Goal: Find specific page/section: Find specific page/section

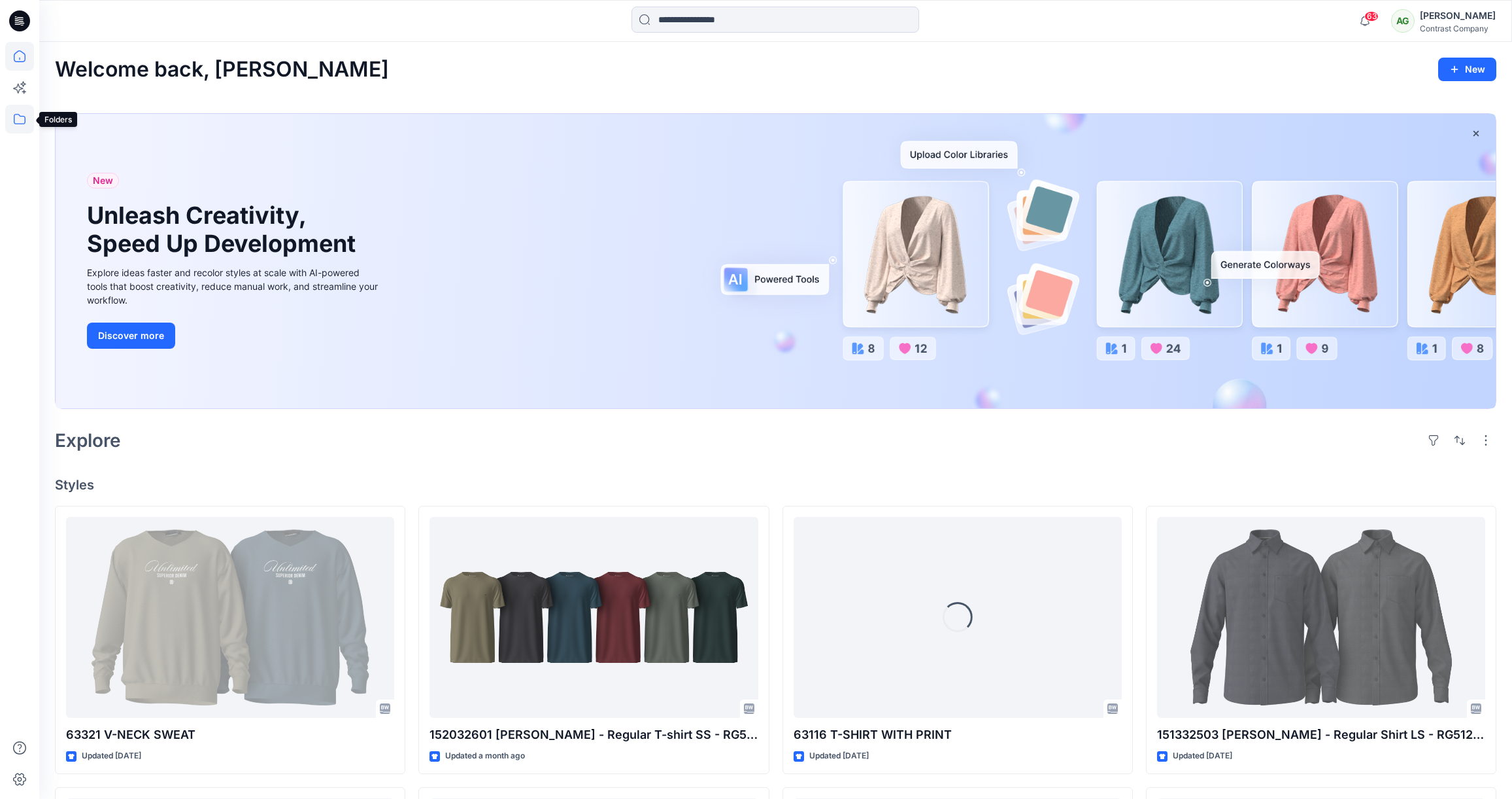
click at [14, 116] on icon at bounding box center [20, 118] width 12 height 11
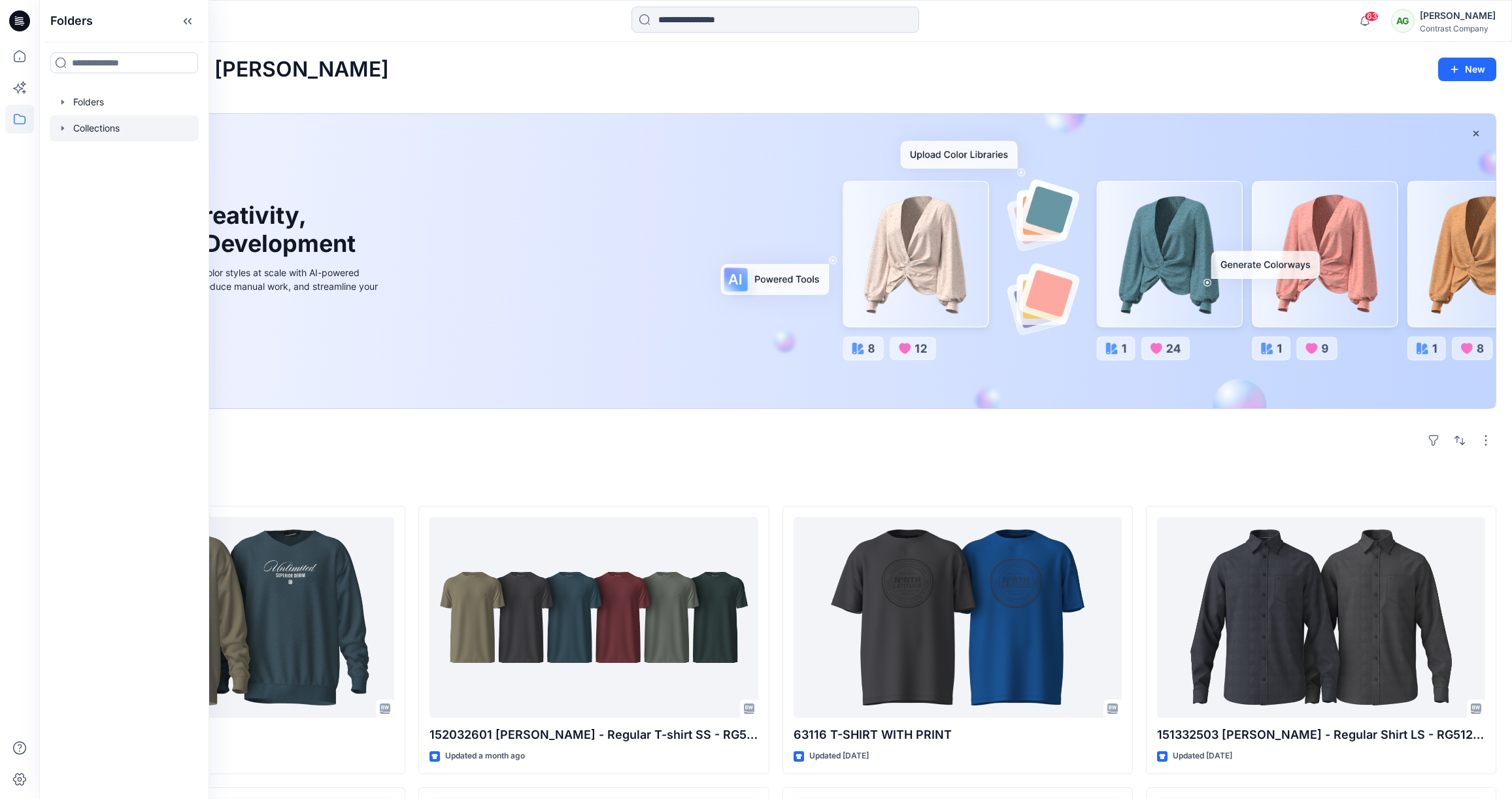
click at [65, 128] on icon "button" at bounding box center [63, 128] width 11 height 11
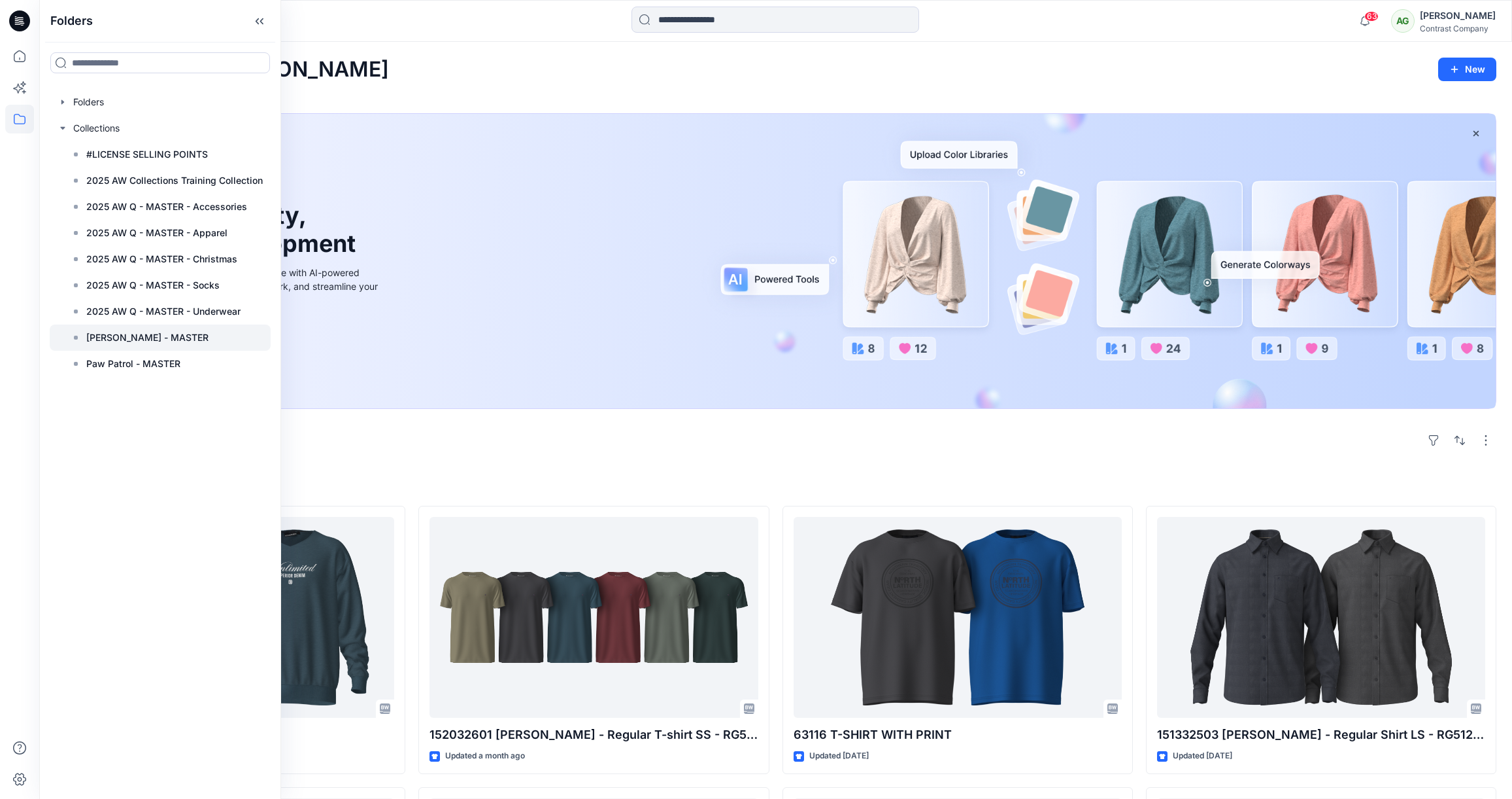
click at [150, 336] on p "[PERSON_NAME] - MASTER" at bounding box center [147, 337] width 122 height 16
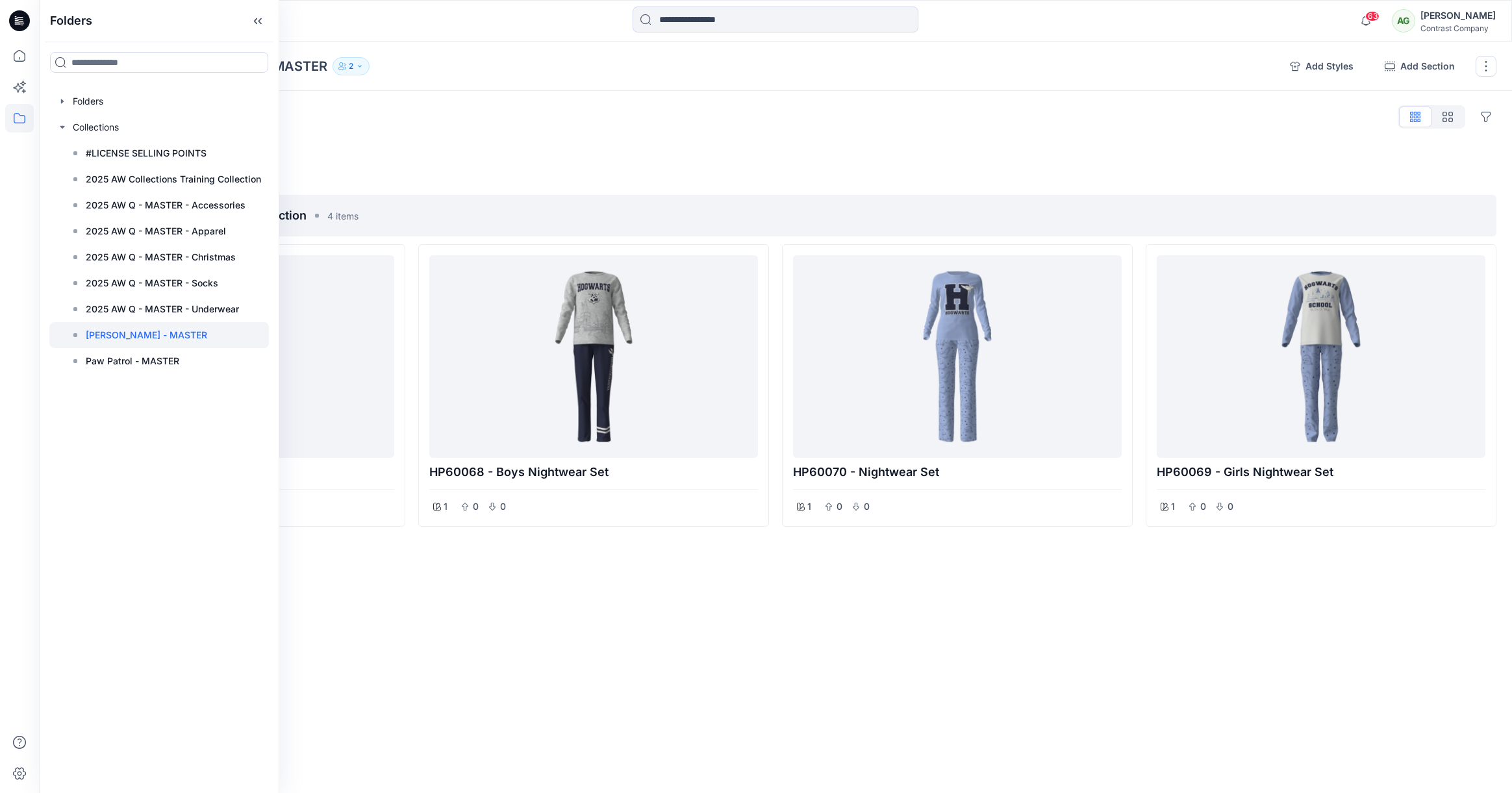
click at [497, 134] on div "Styles Hide Legacy Styles Add Section HPCQ00003 - Nightwear Collection 4 items …" at bounding box center [775, 341] width 1473 height 500
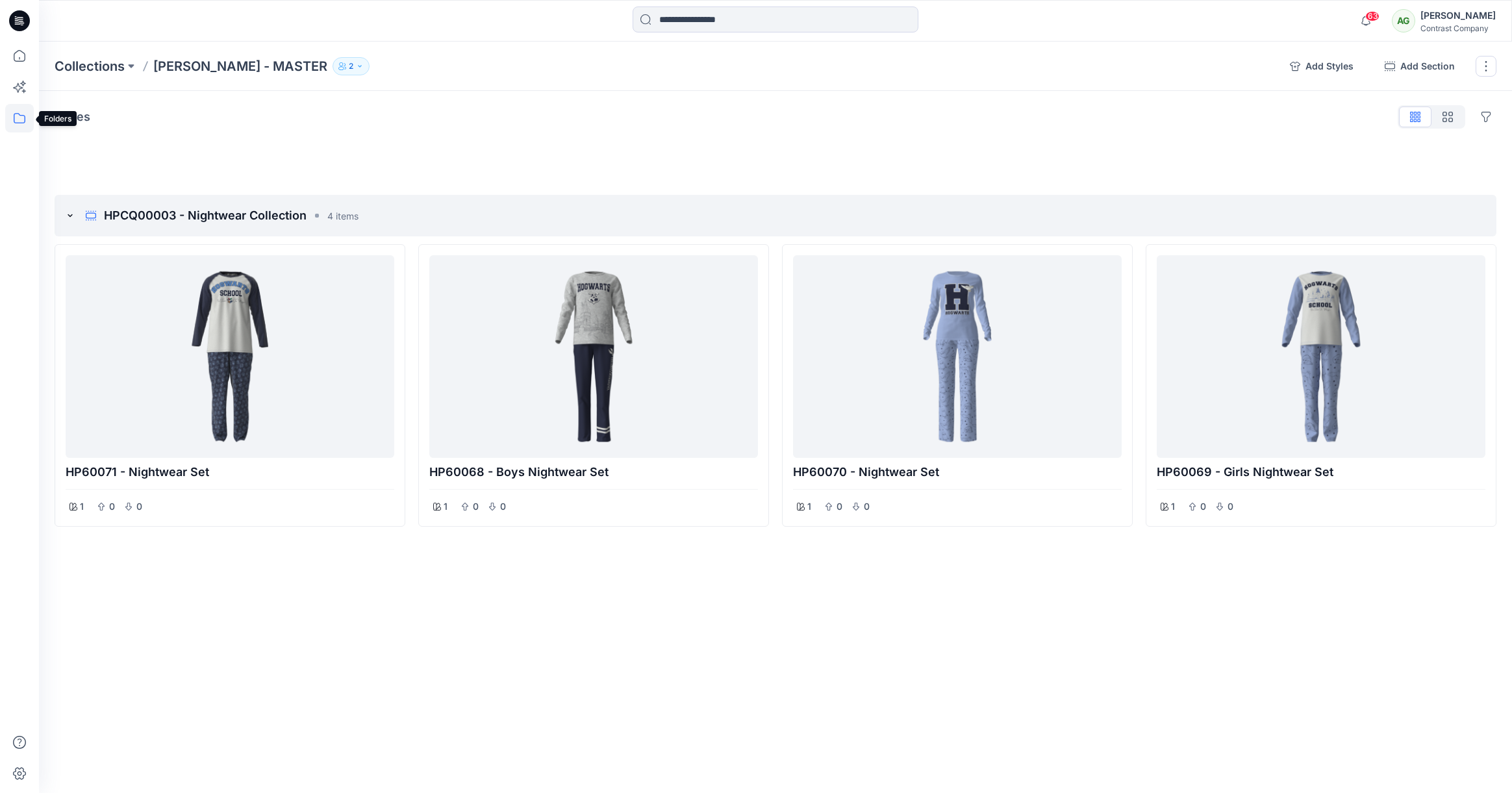
click at [18, 118] on icon at bounding box center [19, 118] width 29 height 29
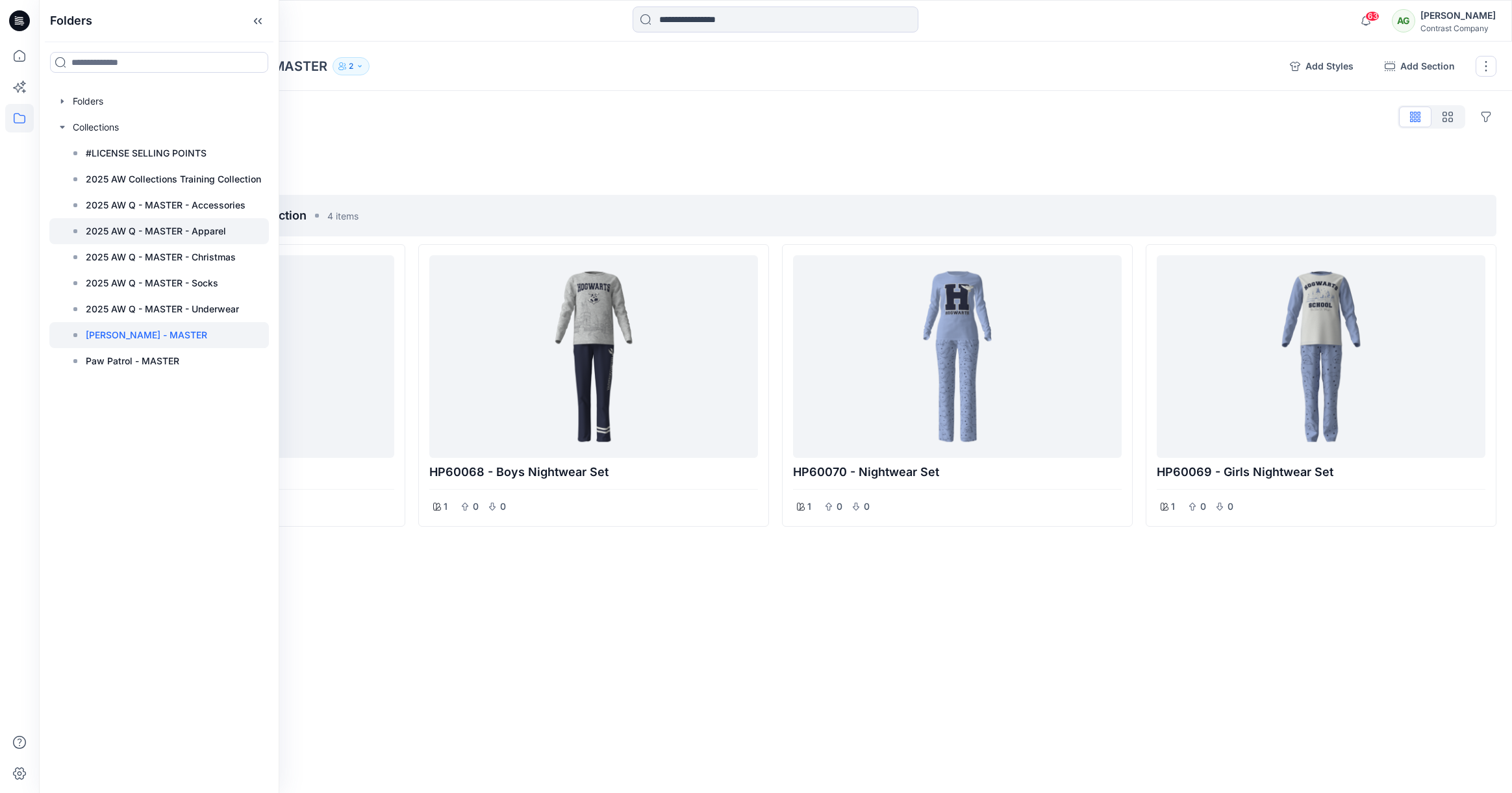
click at [117, 229] on p "2025 AW Q - MASTER - Apparel" at bounding box center [155, 231] width 141 height 16
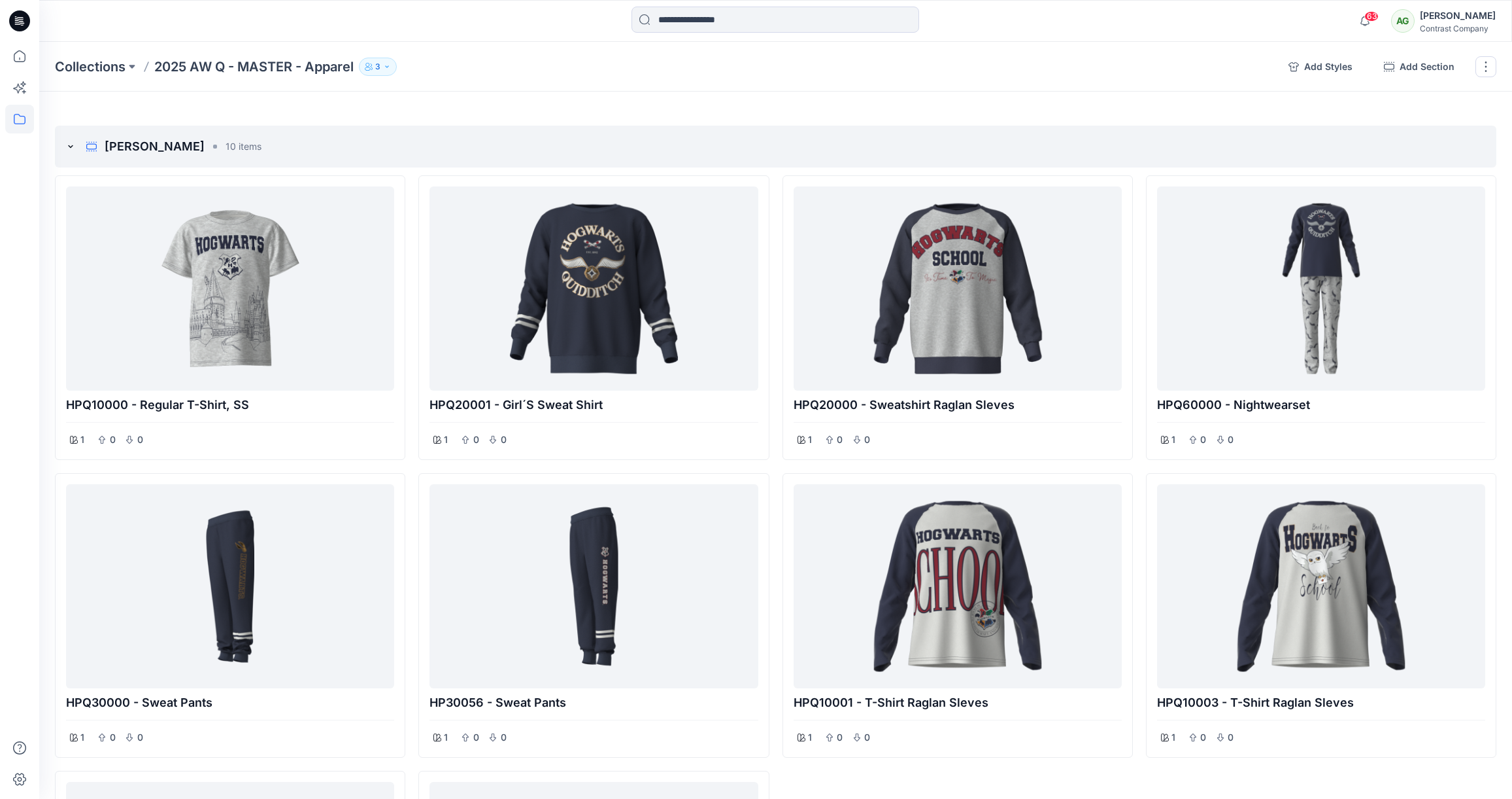
scroll to position [1990, 0]
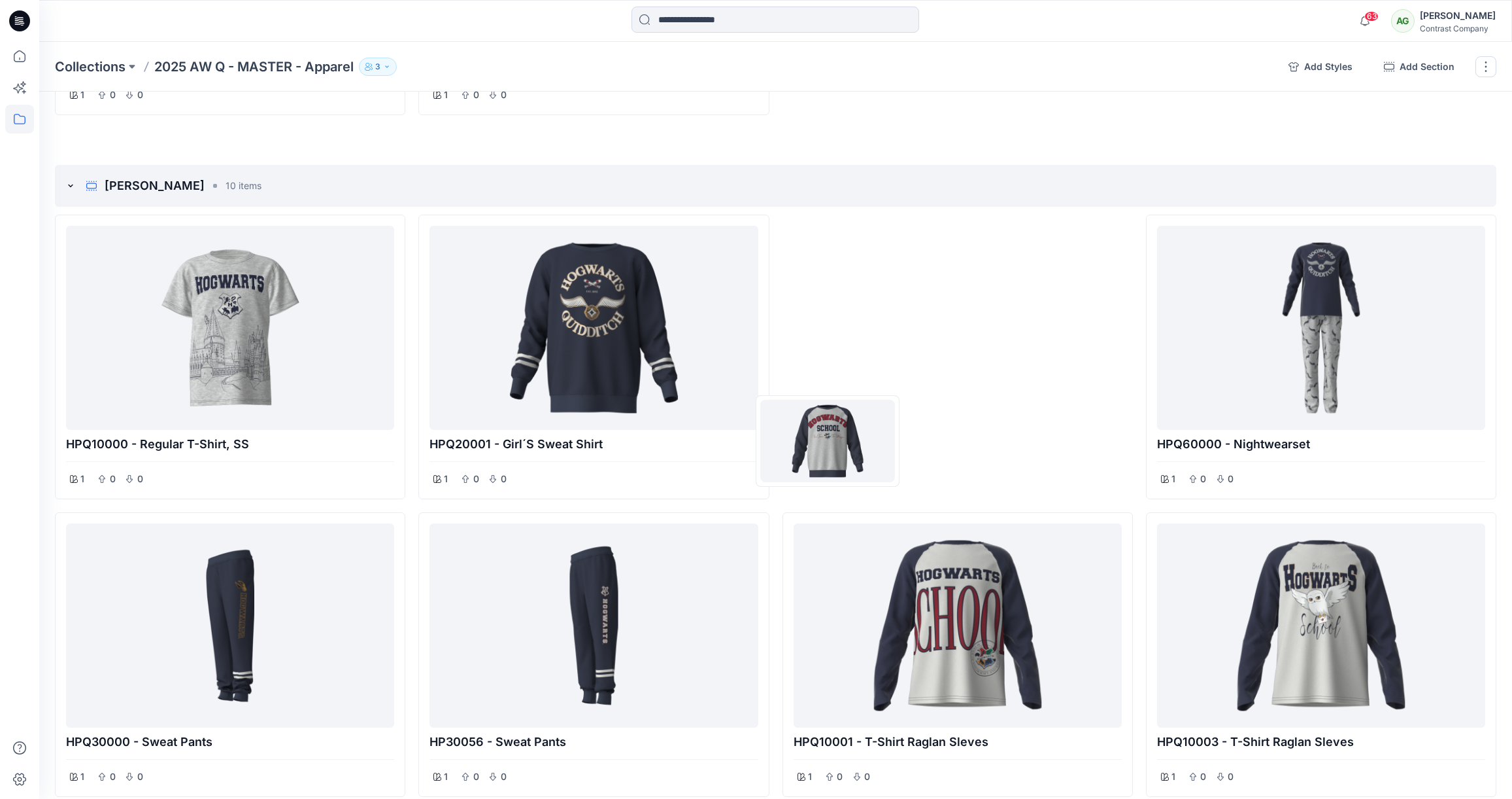
drag, startPoint x: 854, startPoint y: 442, endPoint x: 837, endPoint y: 441, distance: 17.0
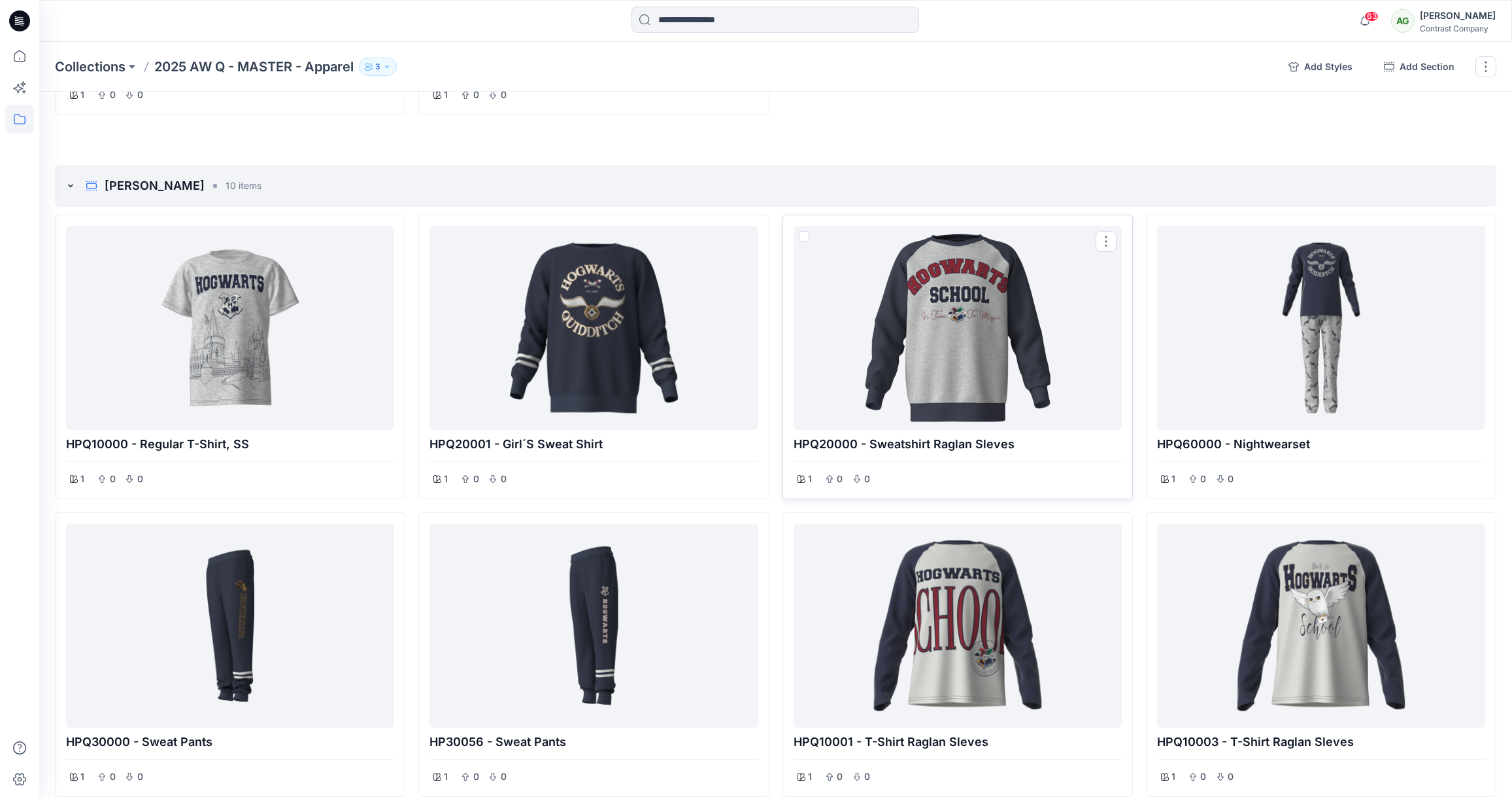
click at [837, 441] on p "HPQ20000 - Sweatshirt Raglan Sleves" at bounding box center [958, 444] width 329 height 18
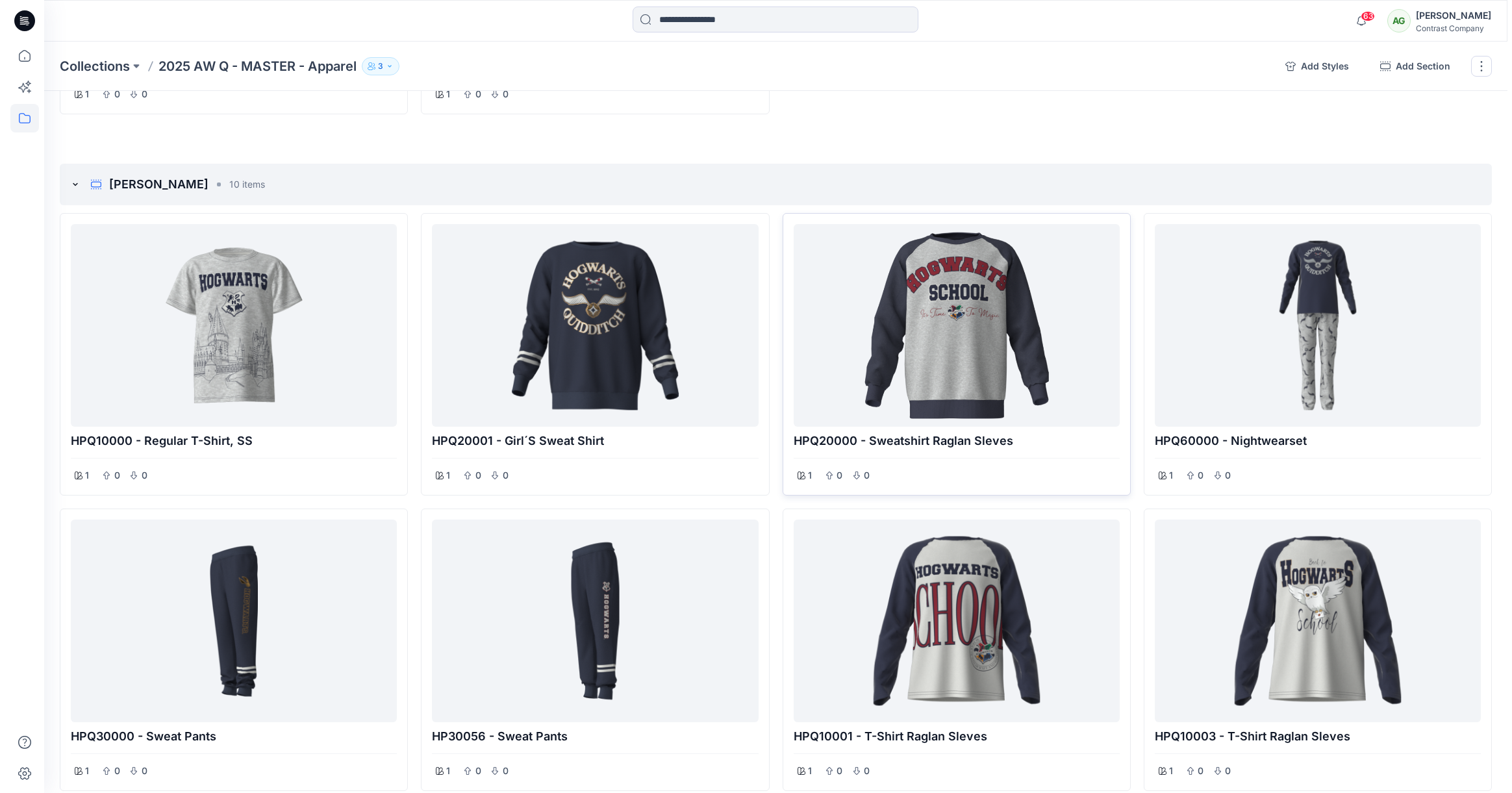
scroll to position [1975, 0]
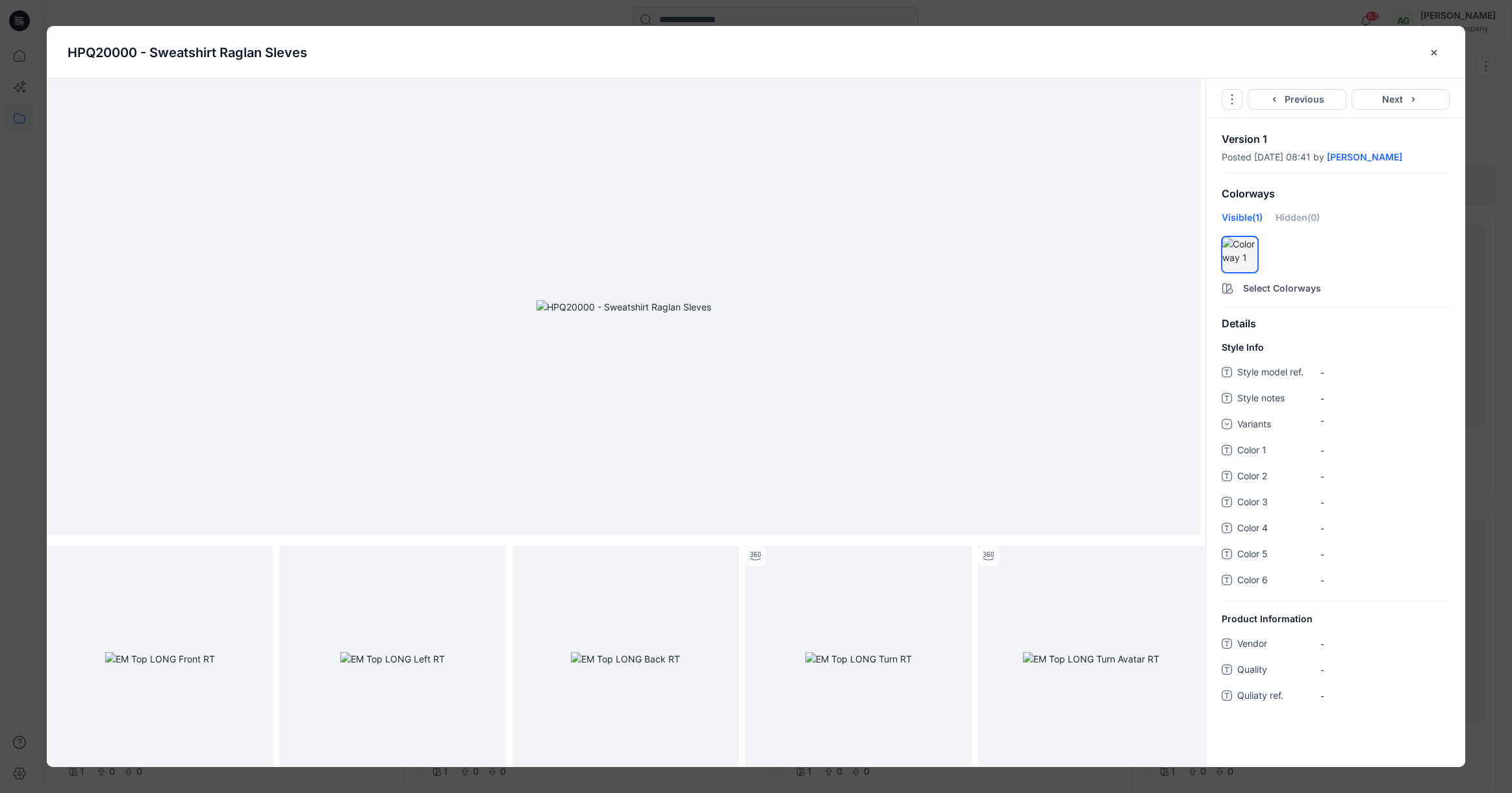
drag, startPoint x: 135, startPoint y: 53, endPoint x: 69, endPoint y: 53, distance: 66.0
click at [69, 53] on p "HPQ20000 - Sweatshirt Raglan Sleves" at bounding box center [187, 53] width 240 height 20
drag, startPoint x: 265, startPoint y: 45, endPoint x: 93, endPoint y: 54, distance: 172.2
click at [93, 53] on div "HPQ20000 - Sweatshirt Raglan Sleves" at bounding box center [746, 53] width 1357 height 20
click at [95, 54] on p "HPQ20000 - Sweatshirt Raglan Sleves" at bounding box center [187, 53] width 240 height 20
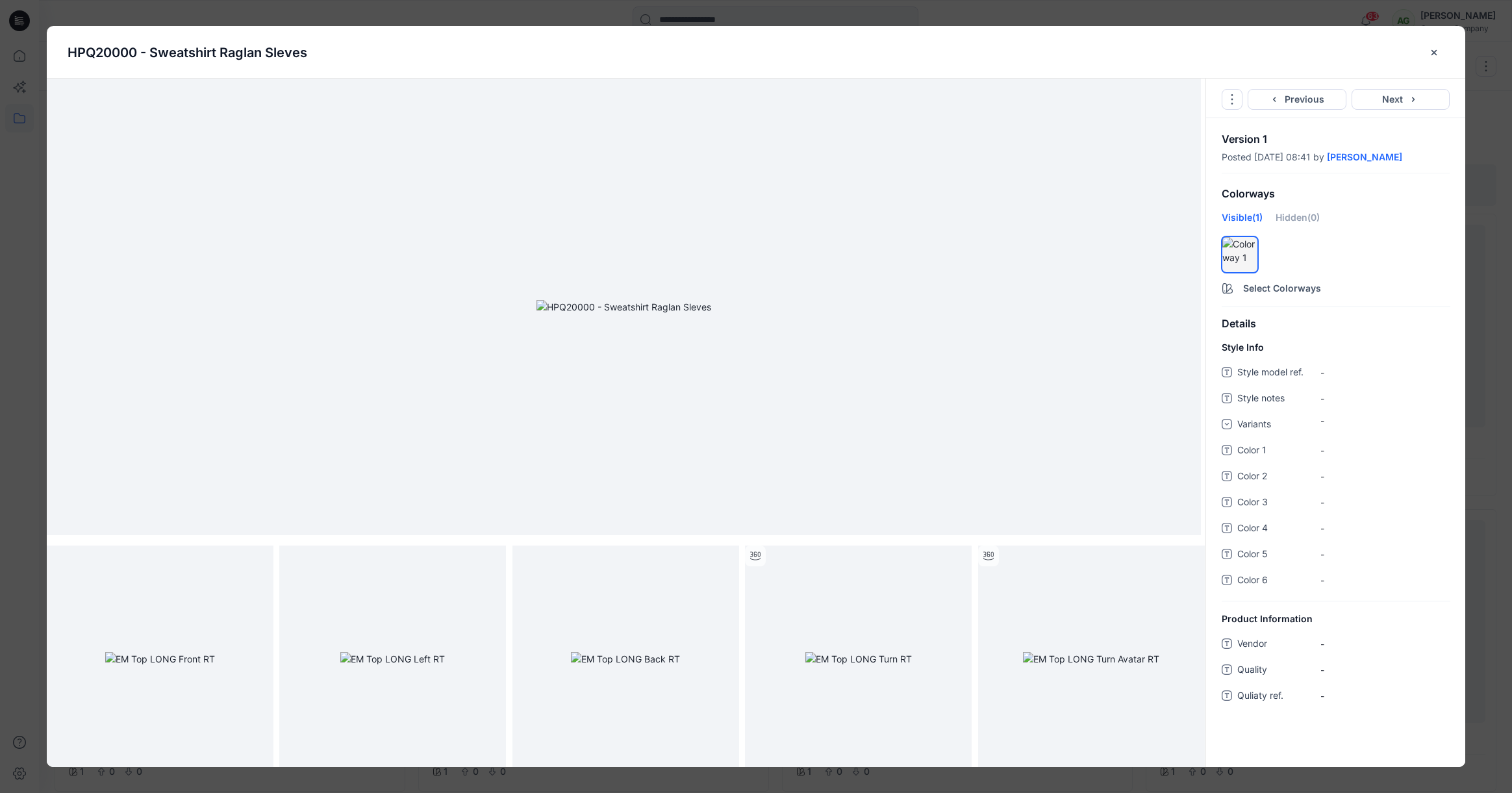
click at [164, 56] on p "HPQ20000 - Sweatshirt Raglan Sleves" at bounding box center [187, 53] width 240 height 20
click at [164, 55] on p "HPQ20000 - Sweatshirt Raglan Sleves" at bounding box center [187, 53] width 240 height 20
drag, startPoint x: 280, startPoint y: 53, endPoint x: 201, endPoint y: 62, distance: 79.5
click at [201, 62] on div "HPQ20000 - Sweatshirt Raglan Sleves" at bounding box center [746, 53] width 1357 height 20
